Goal: Check status: Check status

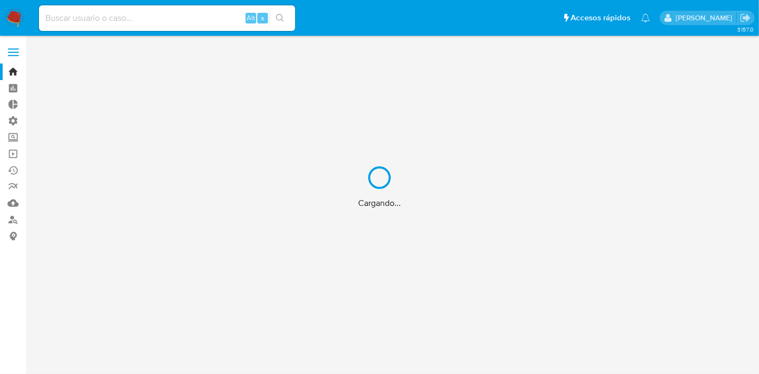
click at [13, 52] on div "Cargando..." at bounding box center [379, 187] width 759 height 374
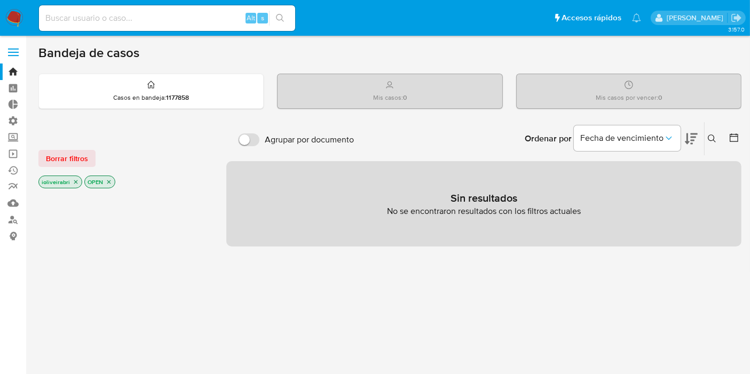
click at [12, 51] on label at bounding box center [13, 52] width 27 height 22
click at [0, 0] on input "checkbox" at bounding box center [0, 0] width 0 height 0
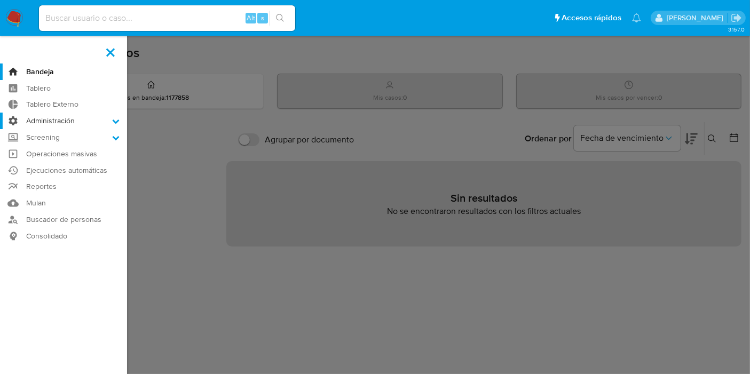
click at [77, 125] on label "Administración" at bounding box center [63, 121] width 127 height 17
click at [0, 0] on input "Administración" at bounding box center [0, 0] width 0 height 0
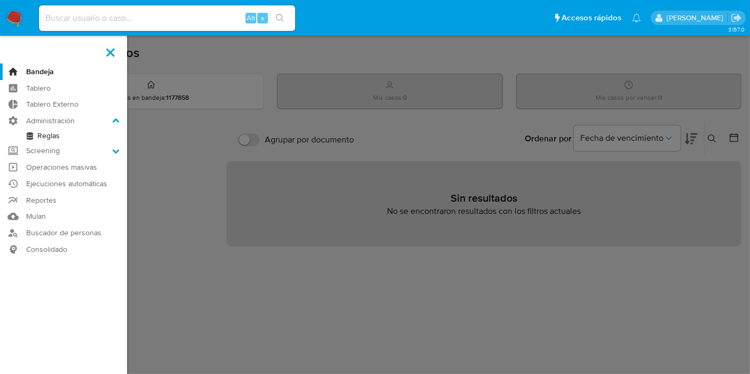
click at [68, 132] on link "Reglas" at bounding box center [63, 135] width 127 height 13
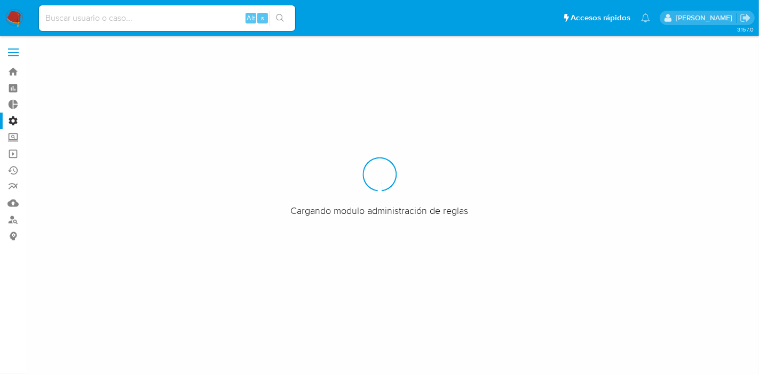
click at [16, 53] on label at bounding box center [13, 52] width 27 height 22
click at [0, 0] on input "checkbox" at bounding box center [0, 0] width 0 height 0
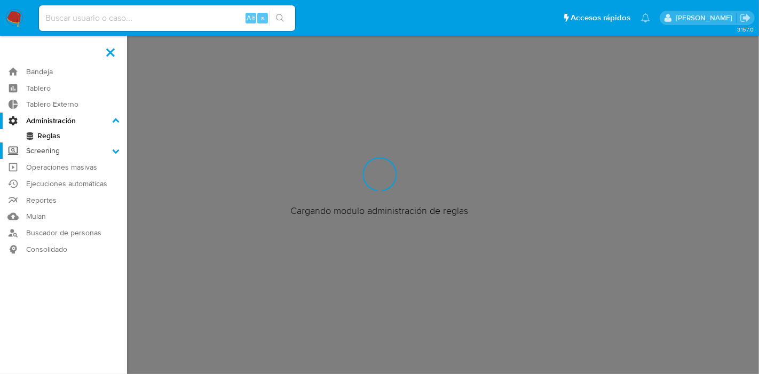
click at [54, 151] on label "Screening" at bounding box center [63, 151] width 127 height 17
click at [0, 0] on input "Screening" at bounding box center [0, 0] width 0 height 0
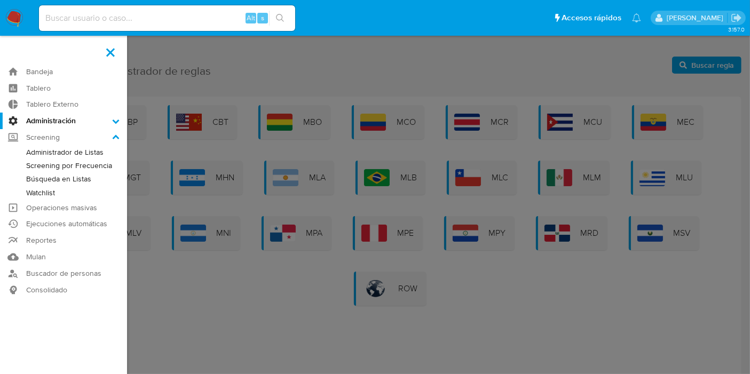
click at [75, 151] on link "Administrador de Listas" at bounding box center [63, 152] width 127 height 13
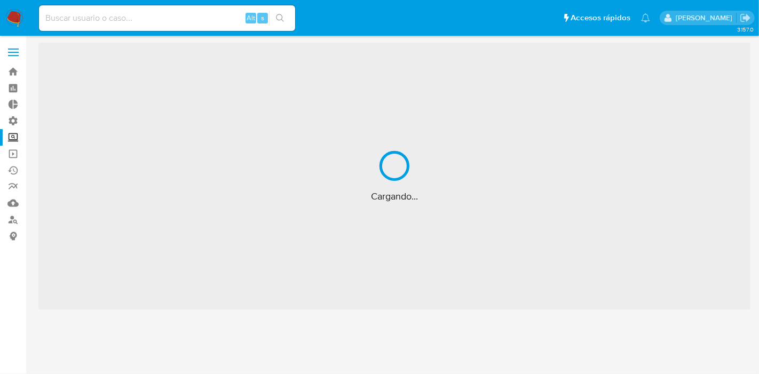
click at [11, 136] on label "Screening" at bounding box center [63, 137] width 127 height 17
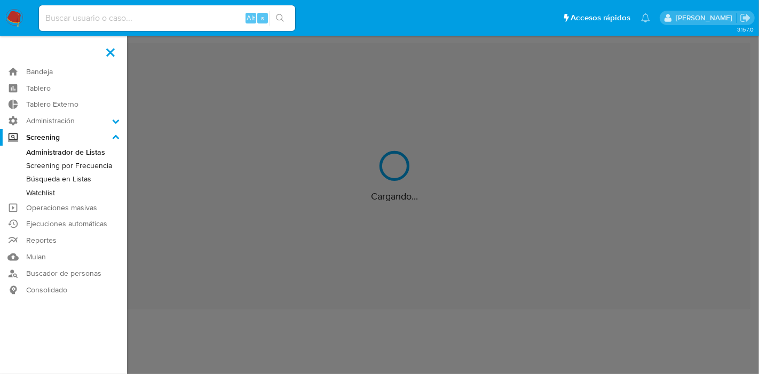
click at [0, 0] on input "Screening" at bounding box center [0, 0] width 0 height 0
click at [81, 165] on link "Screening por Frecuencia" at bounding box center [63, 165] width 127 height 13
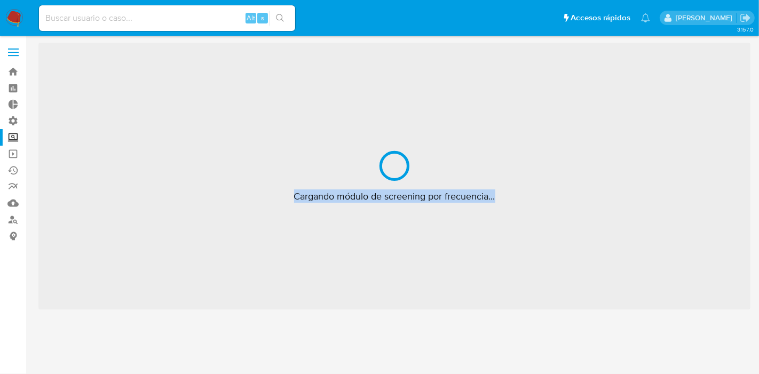
drag, startPoint x: 296, startPoint y: 192, endPoint x: 523, endPoint y: 213, distance: 228.4
click at [523, 213] on div "Cargando módulo de screening por frecuencia..." at bounding box center [394, 176] width 712 height 267
click at [479, 200] on span "Cargando módulo de screening por frecuencia..." at bounding box center [394, 196] width 201 height 13
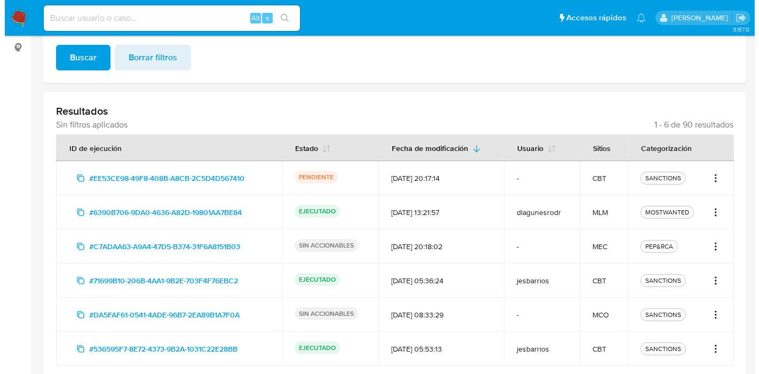
scroll to position [225, 0]
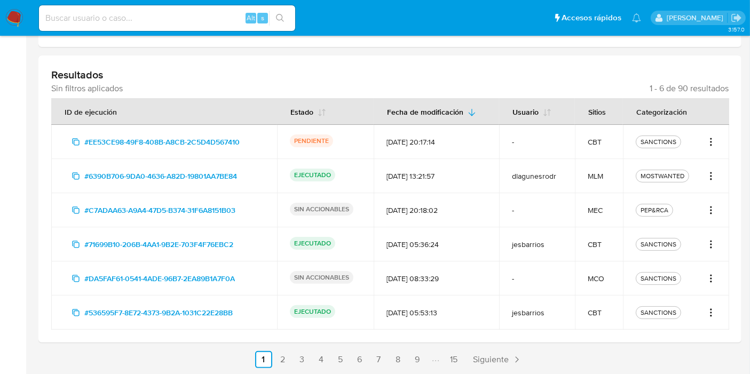
click at [181, 141] on span "#EE53CE98-49F8-408B-A8CB-2C5D4D567410" at bounding box center [161, 141] width 155 height 17
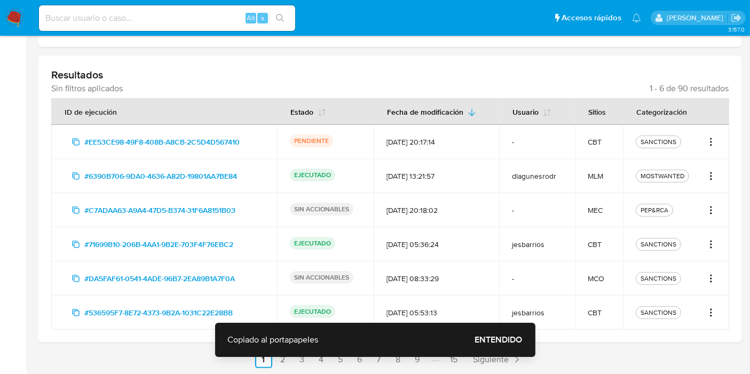
click at [713, 136] on icon "Acciones" at bounding box center [711, 142] width 11 height 13
click at [702, 159] on button "Ver detalles" at bounding box center [676, 165] width 80 height 26
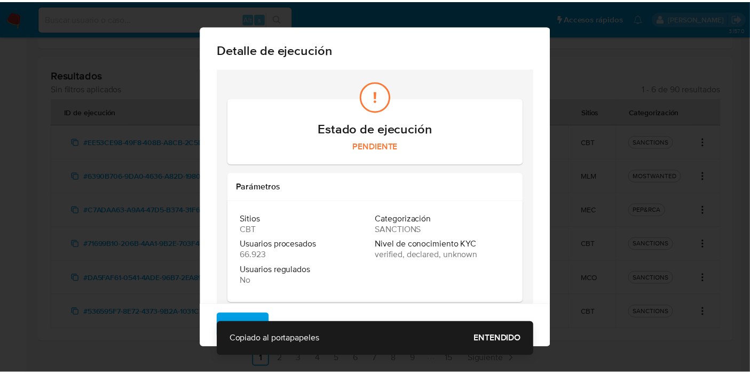
scroll to position [122, 0]
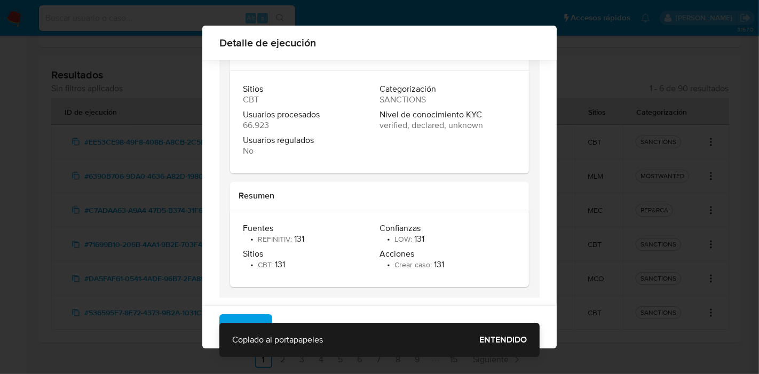
click at [256, 318] on button "Cerrar" at bounding box center [245, 327] width 53 height 26
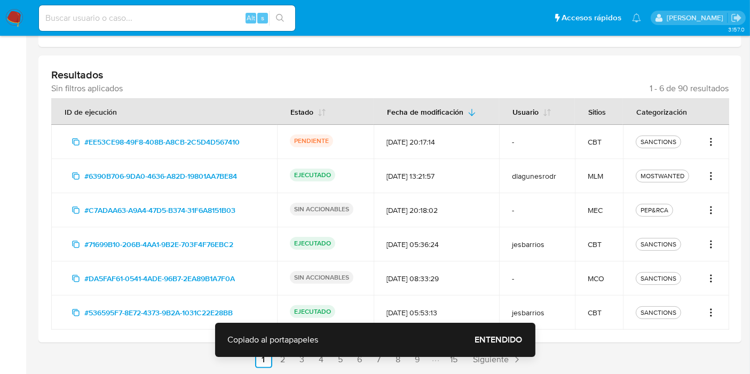
click at [714, 140] on icon "Acciones" at bounding box center [711, 142] width 11 height 13
click at [692, 193] on link "Ver registros" at bounding box center [676, 191] width 80 height 26
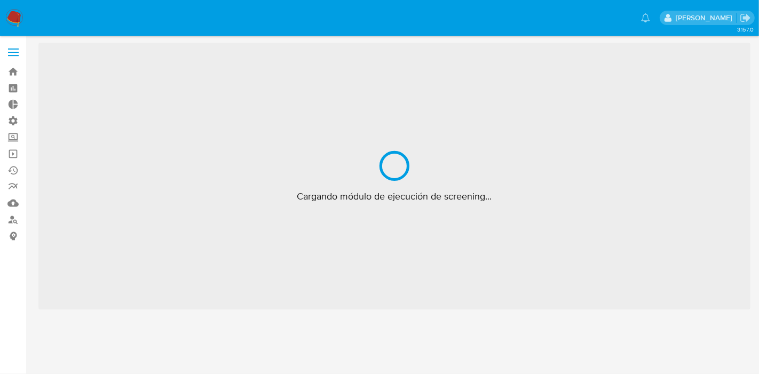
click at [19, 58] on label at bounding box center [13, 52] width 27 height 22
click at [0, 0] on input "checkbox" at bounding box center [0, 0] width 0 height 0
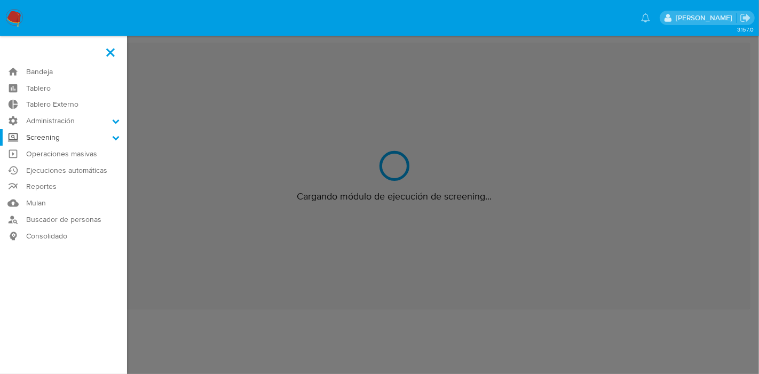
click at [59, 137] on label "Screening" at bounding box center [63, 137] width 127 height 17
click at [0, 0] on input "Screening" at bounding box center [0, 0] width 0 height 0
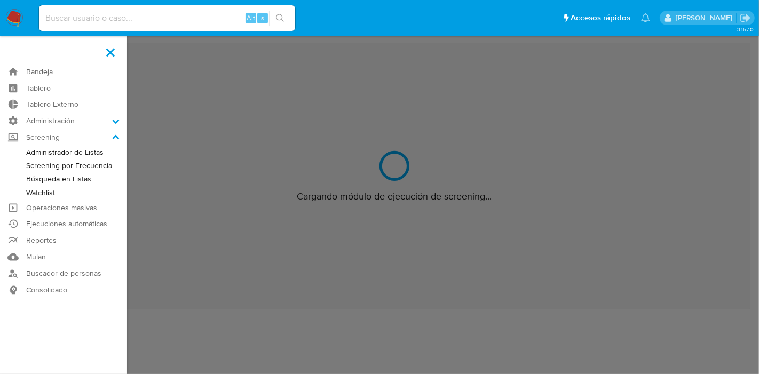
click at [256, 318] on label at bounding box center [379, 187] width 759 height 374
click at [0, 0] on input "checkbox" at bounding box center [0, 0] width 0 height 0
